Goal: Navigation & Orientation: Find specific page/section

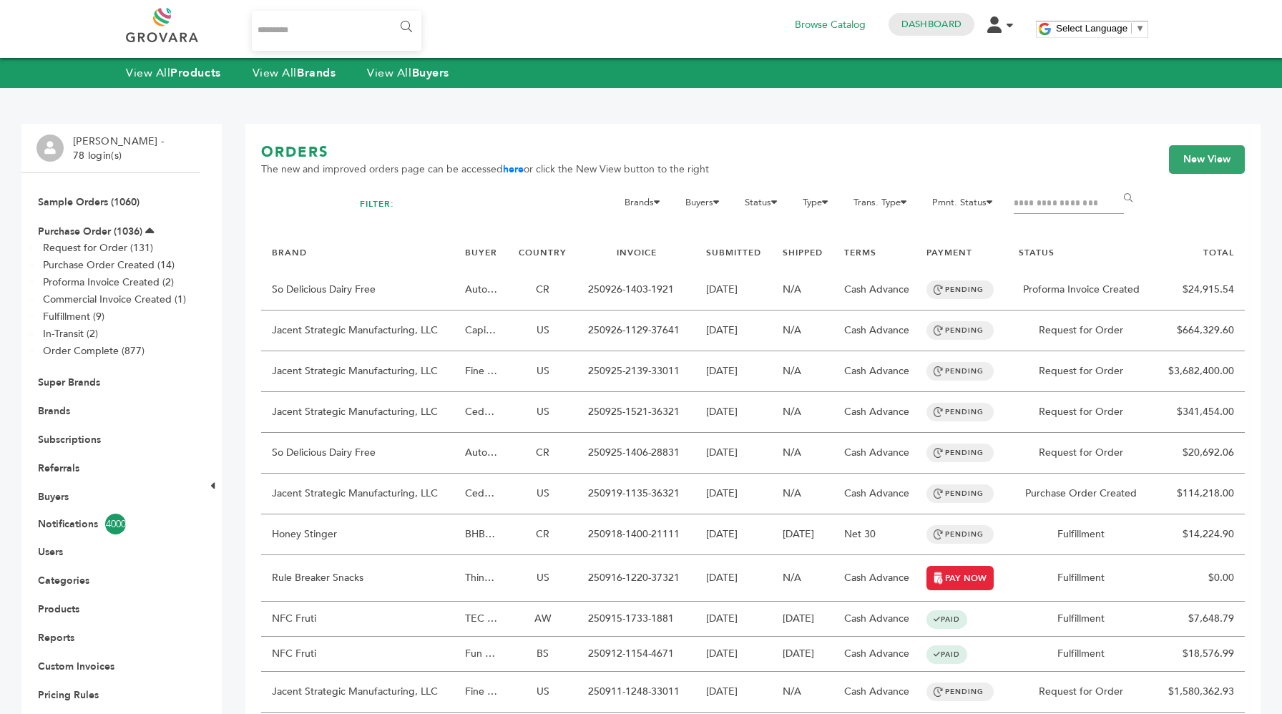
click at [526, 169] on span "The new and improved orders page can be accessed here or click the New View but…" at bounding box center [485, 169] width 448 height 14
click at [511, 169] on link "here" at bounding box center [513, 169] width 21 height 14
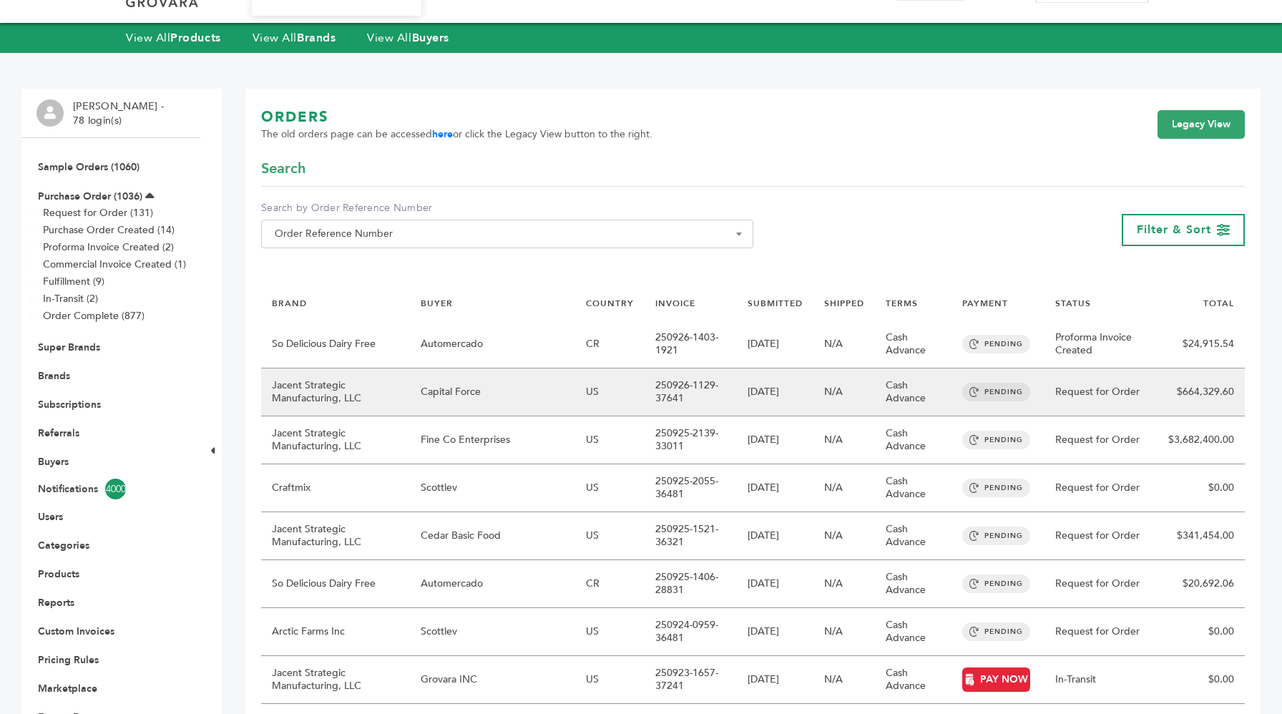
scroll to position [36, 0]
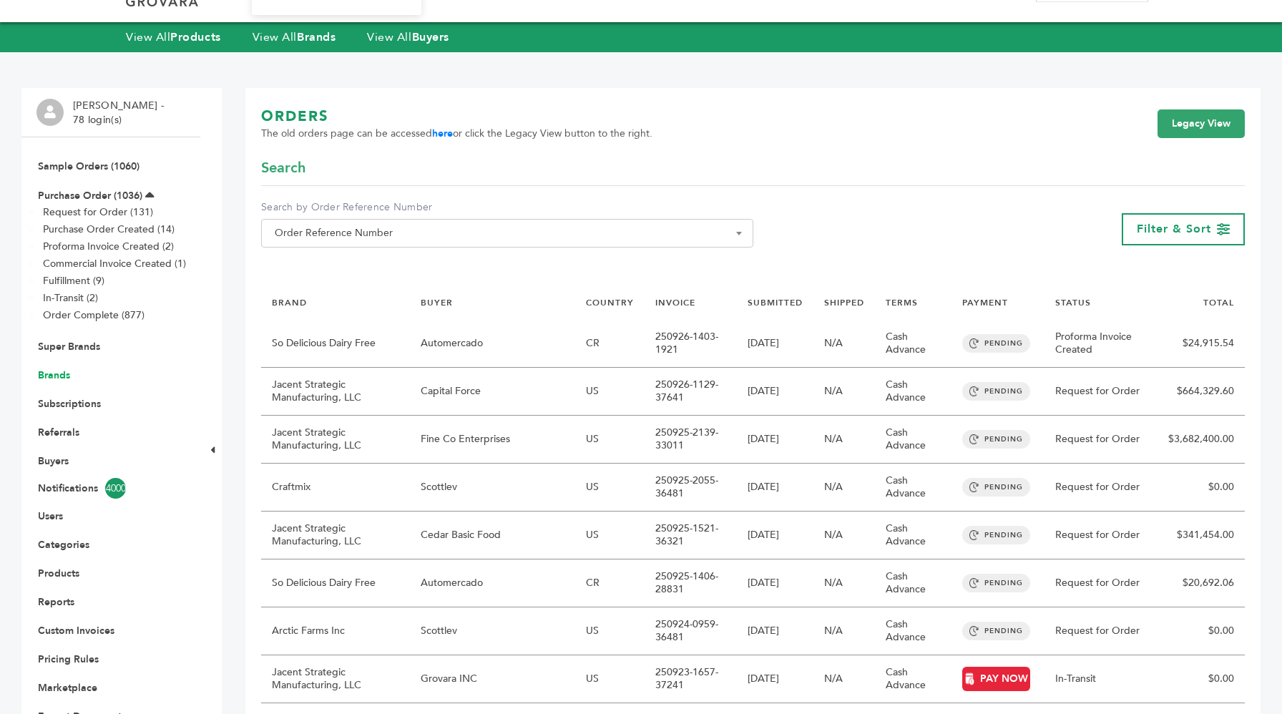
click at [59, 370] on link "Brands" at bounding box center [54, 375] width 32 height 14
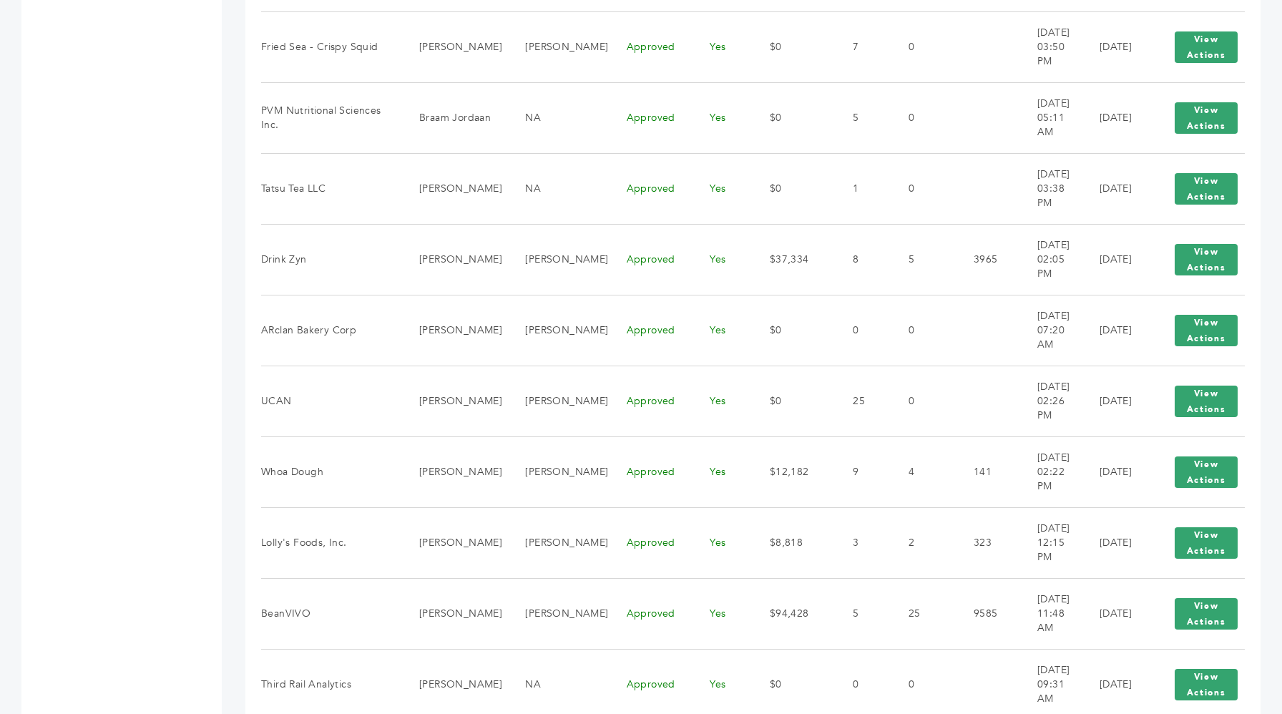
scroll to position [1518, 0]
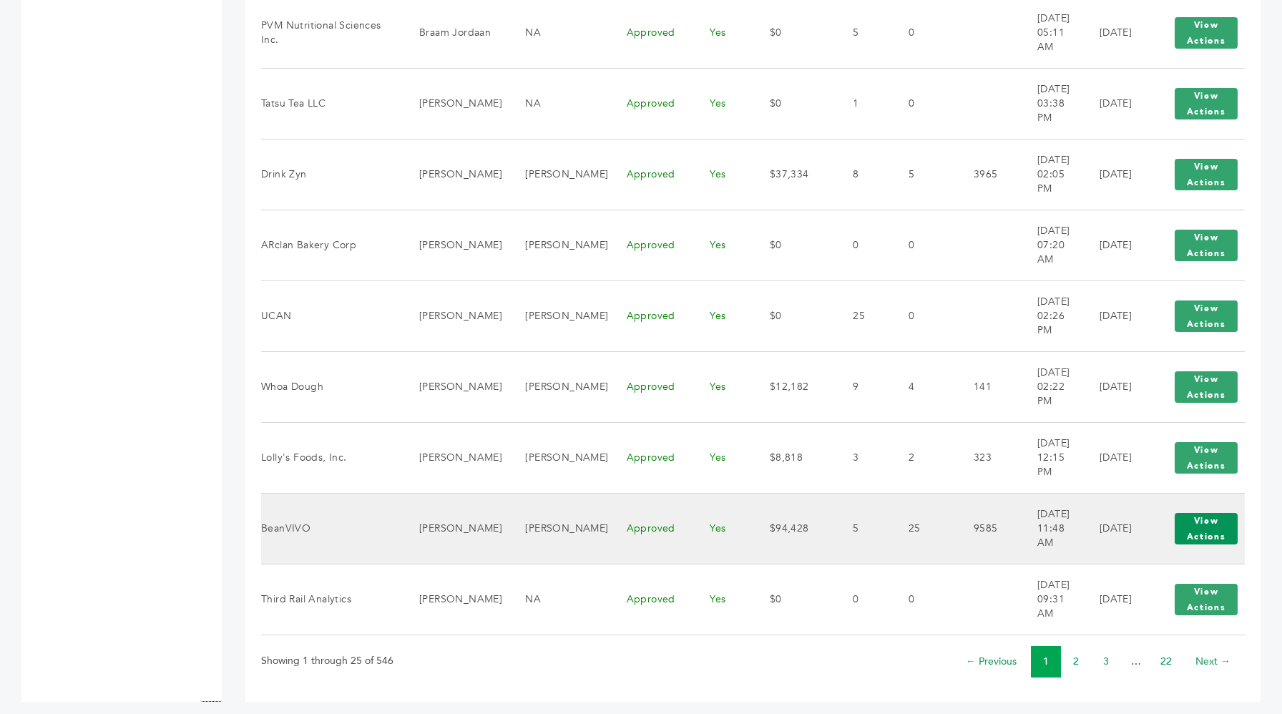
click at [1190, 528] on button "View Actions" at bounding box center [1205, 528] width 63 height 31
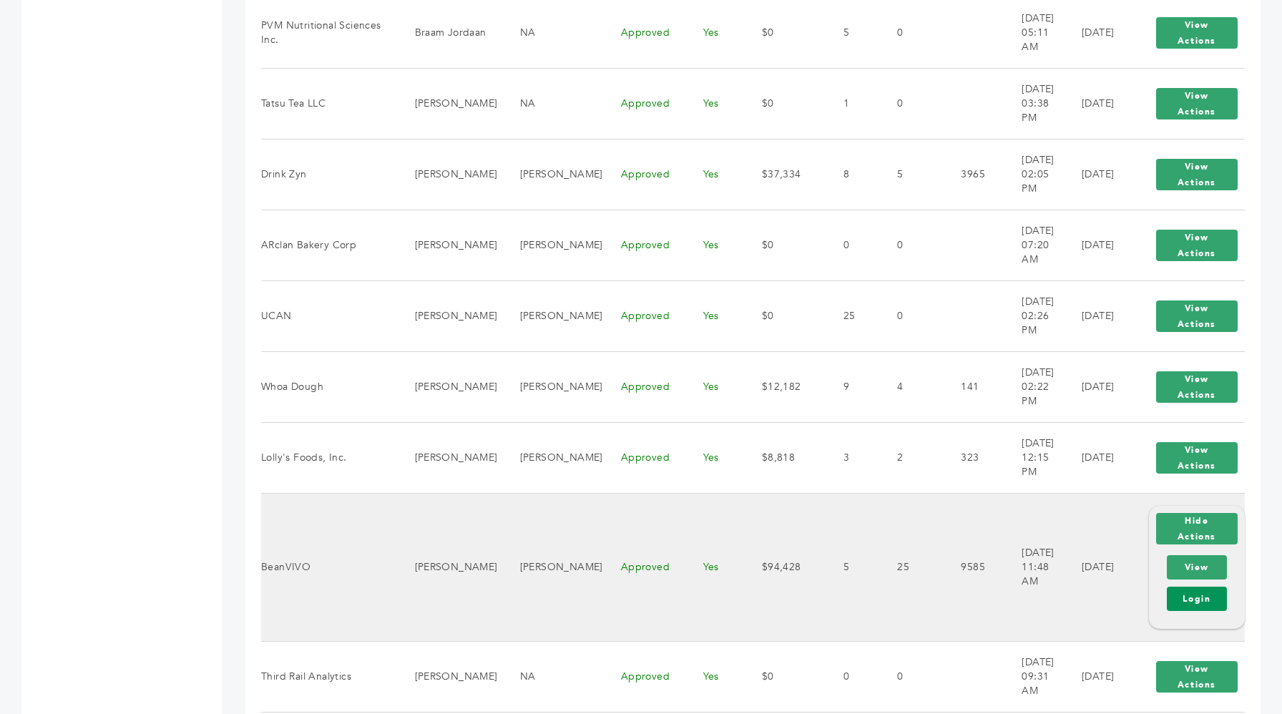
click at [1177, 587] on link "Login" at bounding box center [1197, 599] width 60 height 24
